Goal: Information Seeking & Learning: Learn about a topic

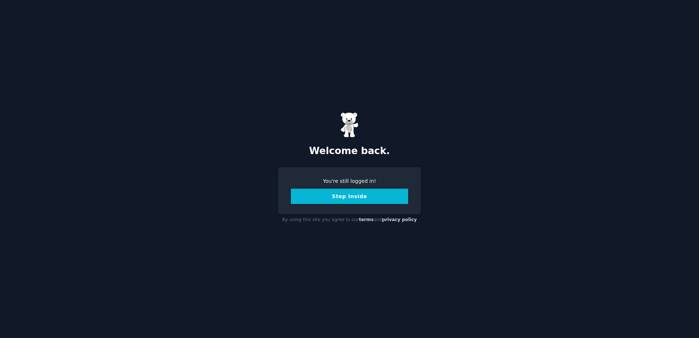
click at [356, 199] on button "Step Inside" at bounding box center [349, 196] width 117 height 15
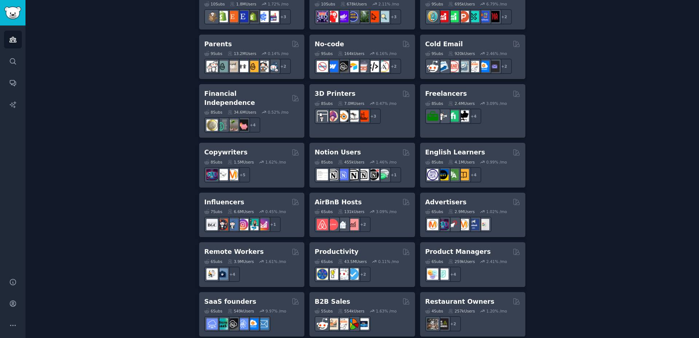
scroll to position [104, 0]
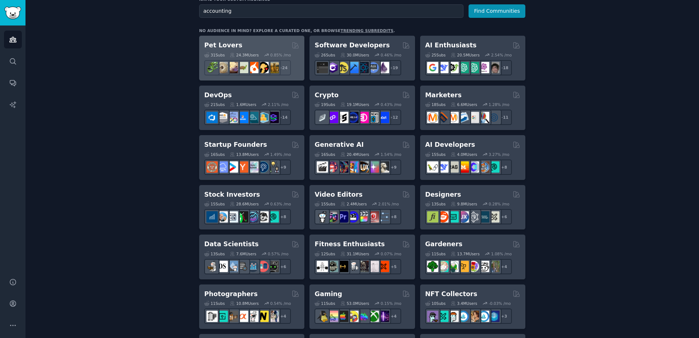
type input "accounting"
click at [468, 4] on button "Find Communities" at bounding box center [496, 10] width 57 height 13
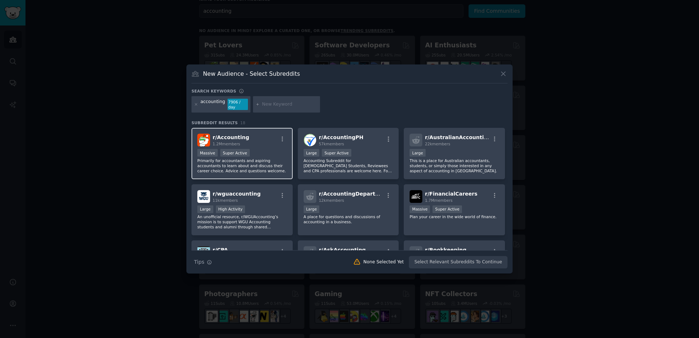
click at [237, 134] on h2 "r/ Accounting 1.2M members" at bounding box center [231, 140] width 37 height 13
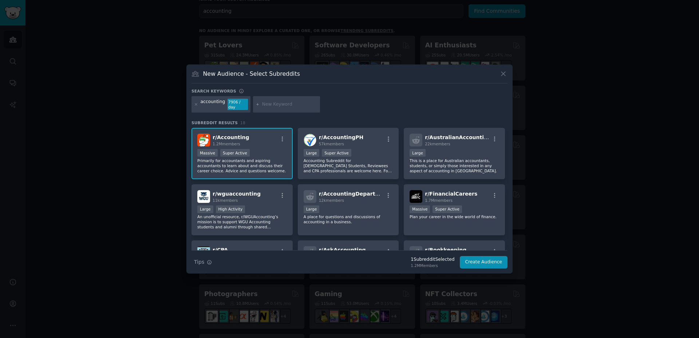
click at [271, 106] on input "text" at bounding box center [289, 104] width 55 height 7
type input "what tool"
click at [478, 266] on button "Create Audience" at bounding box center [484, 262] width 48 height 12
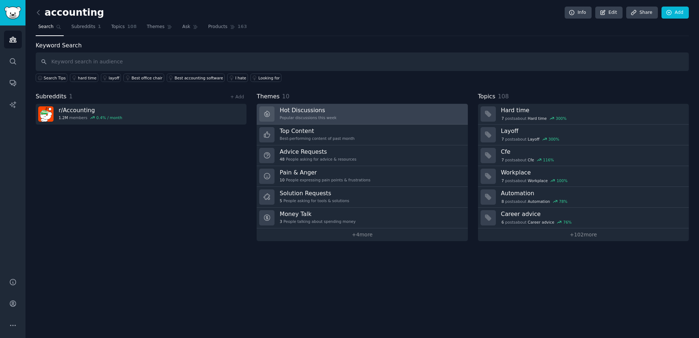
click at [353, 116] on link "Hot Discussions Popular discussions this week" at bounding box center [362, 114] width 211 height 21
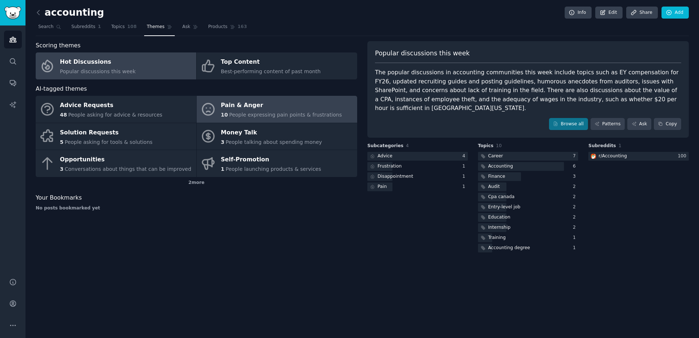
click at [295, 115] on span "People expressing pain points & frustrations" at bounding box center [285, 115] width 113 height 6
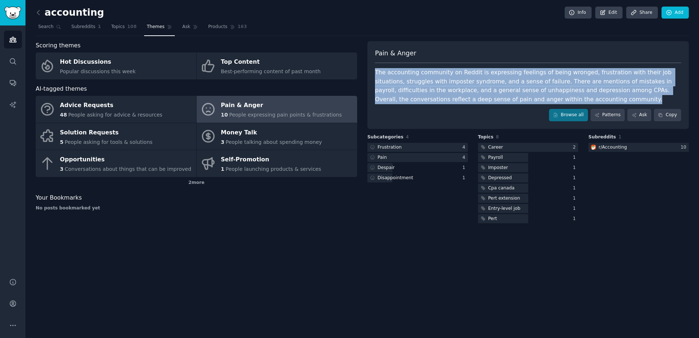
drag, startPoint x: 370, startPoint y: 73, endPoint x: 551, endPoint y: 100, distance: 182.8
click at [552, 100] on div "Pain & Anger The accounting community on Reddit is expressing feelings of being…" at bounding box center [527, 85] width 321 height 88
click at [561, 78] on div "The accounting community on Reddit is expressing feelings of being wronged, fru…" at bounding box center [528, 86] width 306 height 36
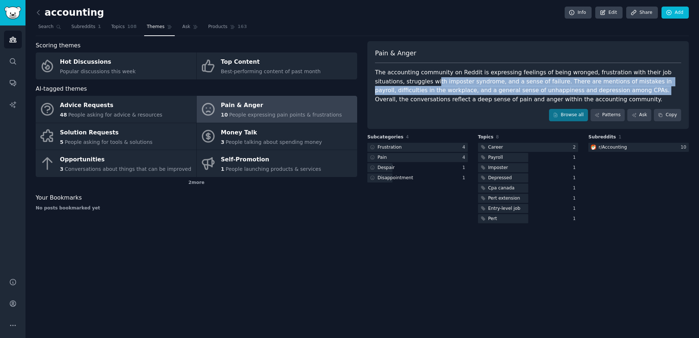
drag, startPoint x: 459, startPoint y: 81, endPoint x: 584, endPoint y: 88, distance: 125.7
click at [581, 87] on div "The accounting community on Reddit is expressing feelings of being wronged, fru…" at bounding box center [528, 86] width 306 height 36
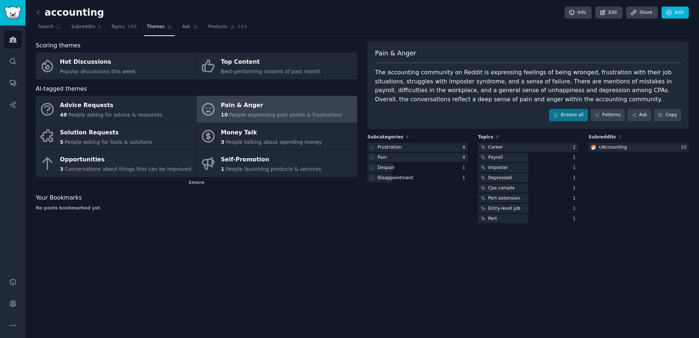
click at [424, 101] on div "The accounting community on Reddit is expressing feelings of being wronged, fru…" at bounding box center [528, 86] width 306 height 36
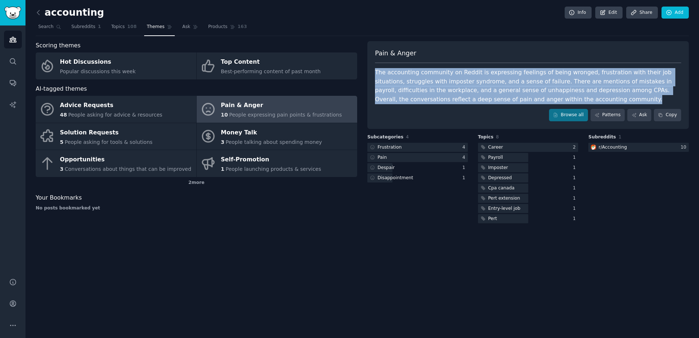
click at [424, 101] on div "The accounting community on Reddit is expressing feelings of being wronged, fru…" at bounding box center [528, 86] width 306 height 36
click at [569, 114] on link "Browse all" at bounding box center [568, 115] width 39 height 12
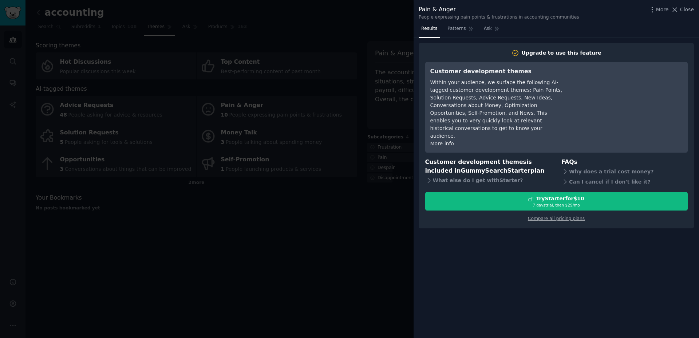
click at [363, 110] on div at bounding box center [349, 169] width 699 height 338
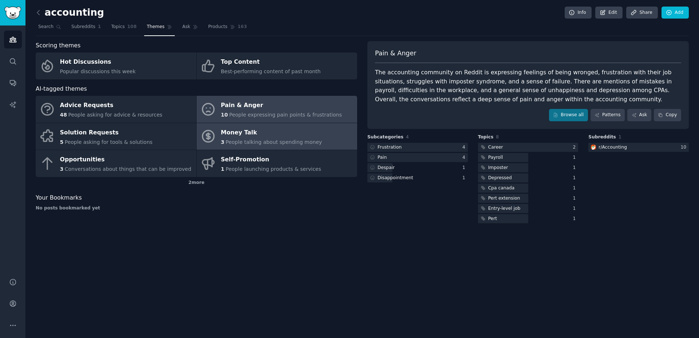
click at [221, 128] on div "Money Talk" at bounding box center [271, 133] width 101 height 12
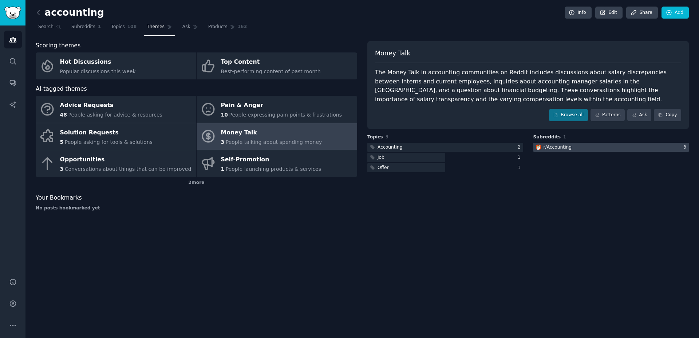
click at [547, 144] on div "r/ Accounting" at bounding box center [557, 147] width 28 height 7
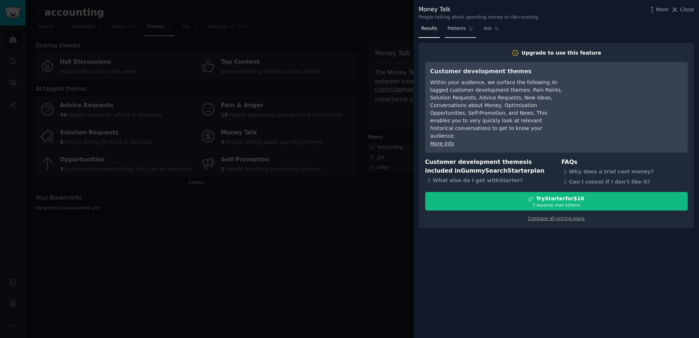
click at [455, 23] on link "Patterns" at bounding box center [460, 30] width 31 height 15
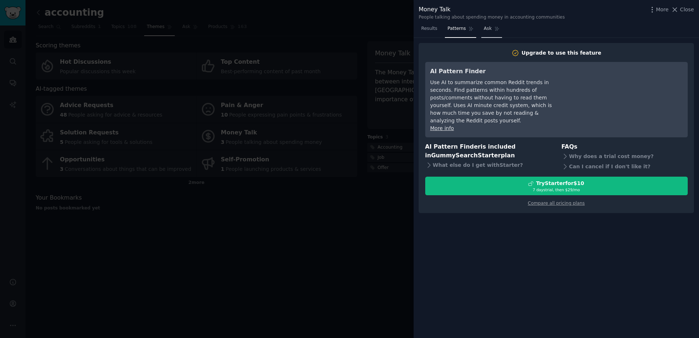
click at [499, 29] on link "Ask" at bounding box center [491, 30] width 21 height 15
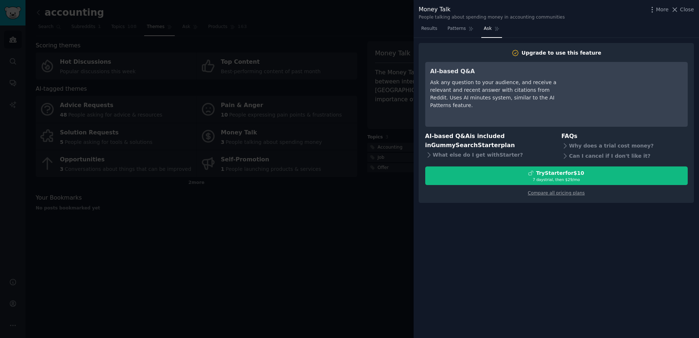
click at [441, 31] on nav "Results Patterns Ask" at bounding box center [459, 30] width 83 height 15
click at [431, 32] on link "Results" at bounding box center [428, 30] width 21 height 15
